Goal: Navigation & Orientation: Find specific page/section

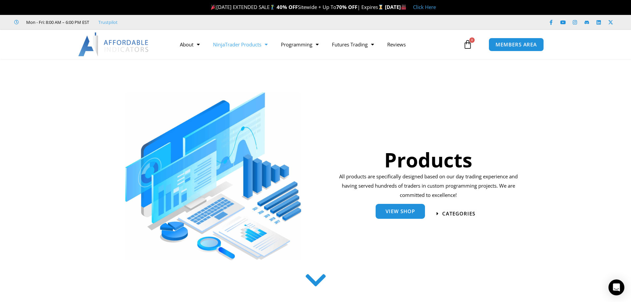
click at [390, 213] on span "View Shop" at bounding box center [400, 211] width 29 height 5
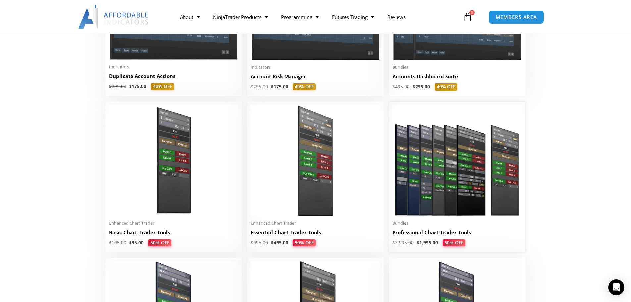
scroll to position [265, 0]
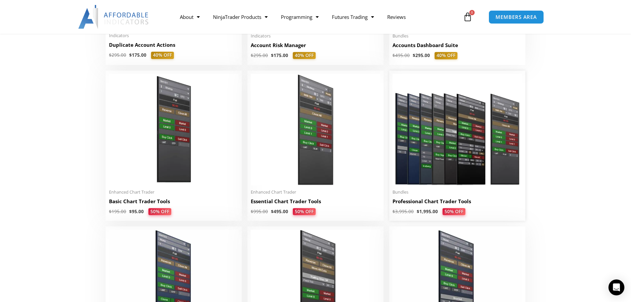
click at [464, 171] on img at bounding box center [458, 129] width 130 height 111
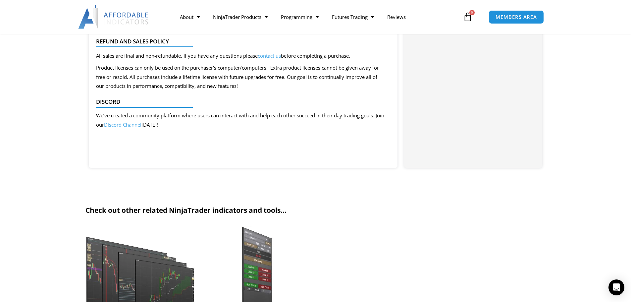
scroll to position [663, 0]
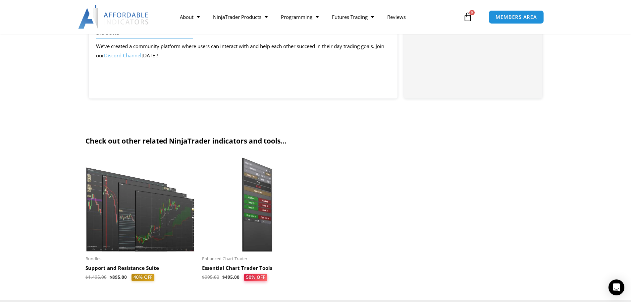
click at [244, 239] on img at bounding box center [257, 204] width 110 height 95
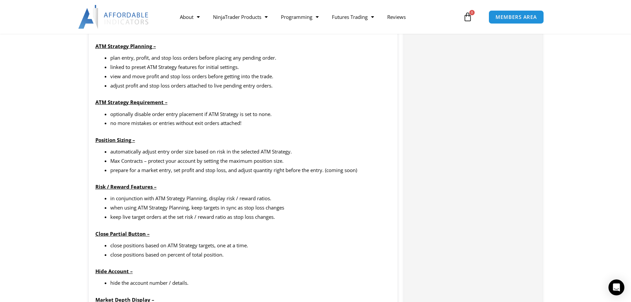
scroll to position [629, 0]
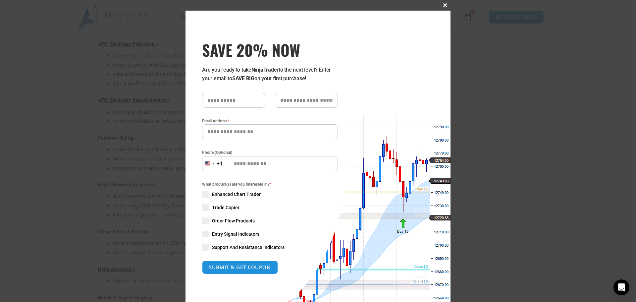
click at [444, 3] on button "Close this module" at bounding box center [445, 5] width 11 height 11
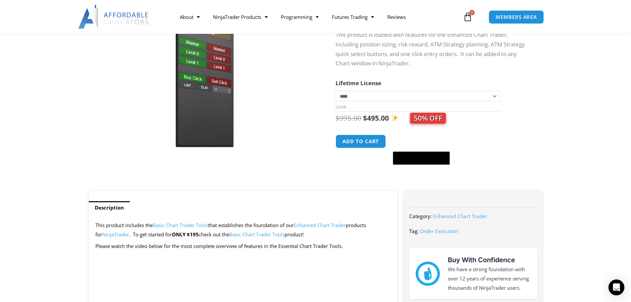
scroll to position [99, 0]
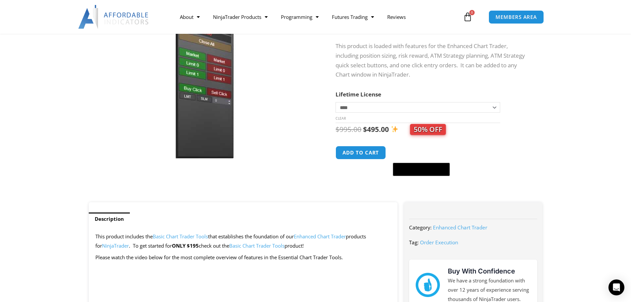
click at [324, 234] on link "Enhanced Chart Trader" at bounding box center [320, 236] width 52 height 7
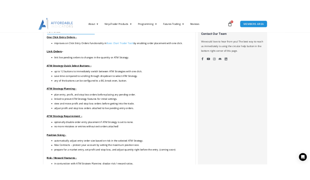
scroll to position [528, 0]
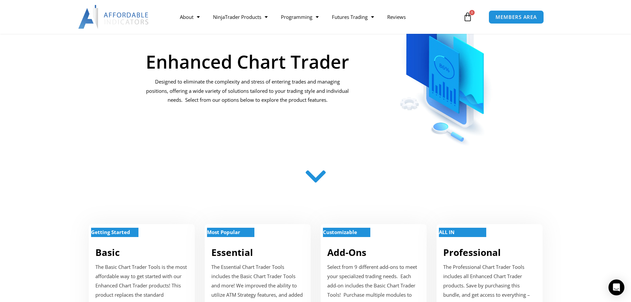
scroll to position [99, 0]
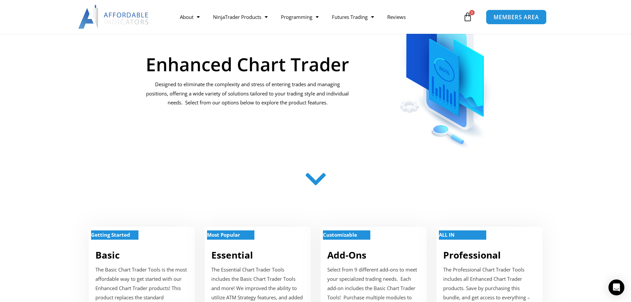
click at [505, 18] on span "MEMBERS AREA" at bounding box center [516, 17] width 45 height 6
